Goal: Information Seeking & Learning: Learn about a topic

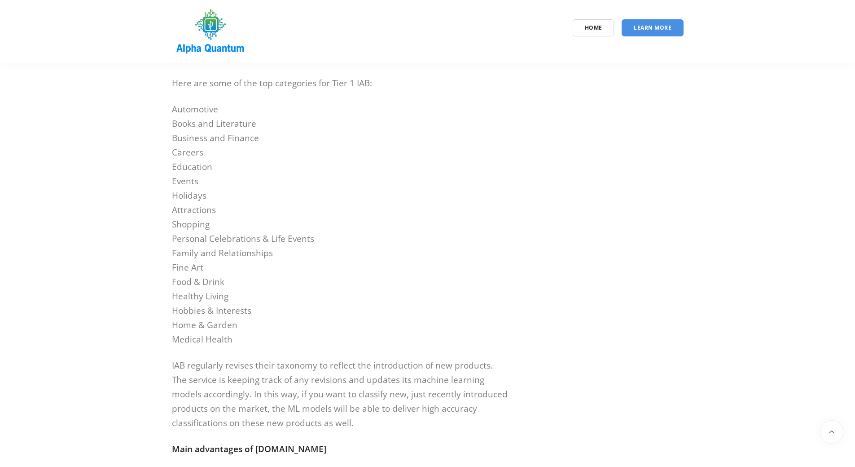
scroll to position [1617, 0]
click at [269, 450] on strong "Main advantages of [DOMAIN_NAME]" at bounding box center [249, 450] width 154 height 12
click at [269, 451] on strong "Main advantages of [DOMAIN_NAME]" at bounding box center [249, 450] width 154 height 12
drag, startPoint x: 352, startPoint y: 453, endPoint x: 368, endPoint y: 453, distance: 16.2
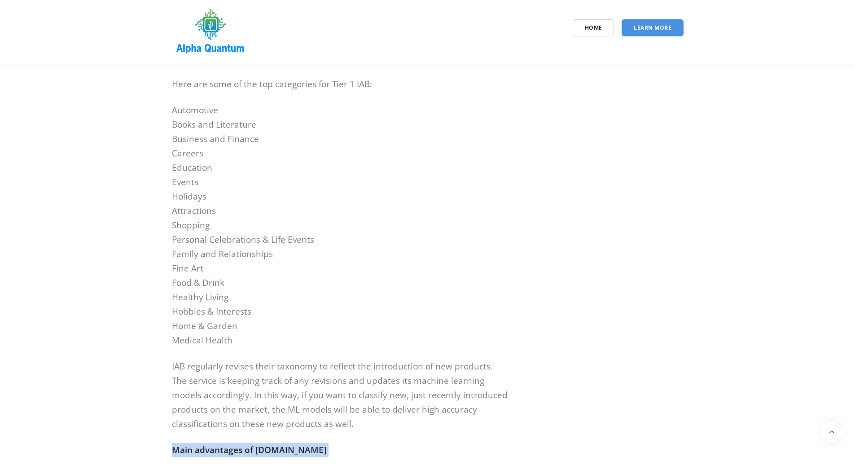
click at [326, 453] on strong "Main advantages of [DOMAIN_NAME]" at bounding box center [249, 450] width 154 height 12
click at [388, 454] on p "Main advantages of [DOMAIN_NAME]" at bounding box center [340, 449] width 337 height 14
drag, startPoint x: 383, startPoint y: 451, endPoint x: 258, endPoint y: 448, distance: 125.3
click at [258, 448] on p "Main advantages of [DOMAIN_NAME]" at bounding box center [340, 449] width 337 height 14
copy strong "[DOMAIN_NAME]"
